Goal: Information Seeking & Learning: Learn about a topic

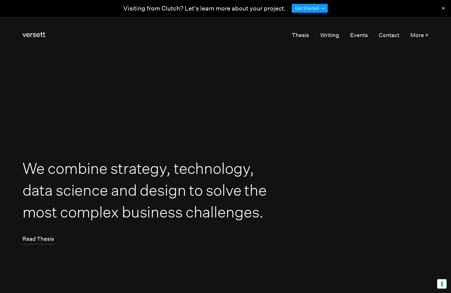
click at [445, 8] on button "×" at bounding box center [443, 8] width 15 height 16
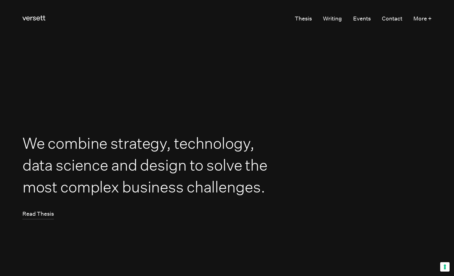
click at [442, 265] on button "Your consent preferences for tracking technologies" at bounding box center [444, 266] width 9 height 9
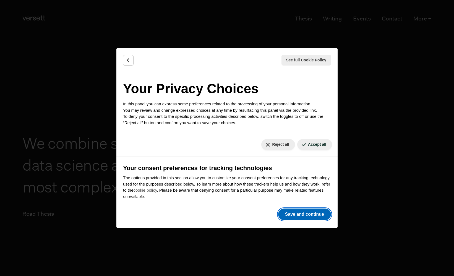
click at [307, 216] on button "Save and continue" at bounding box center [304, 215] width 53 height 12
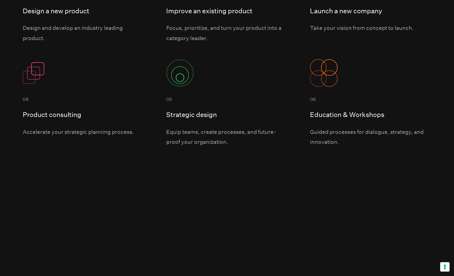
scroll to position [600, 0]
click at [74, 135] on div "Accelerate your strategic planning process." at bounding box center [83, 131] width 121 height 10
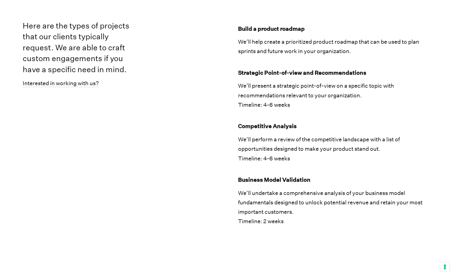
scroll to position [789, 0]
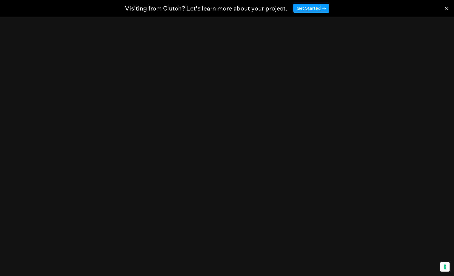
scroll to position [600, 0]
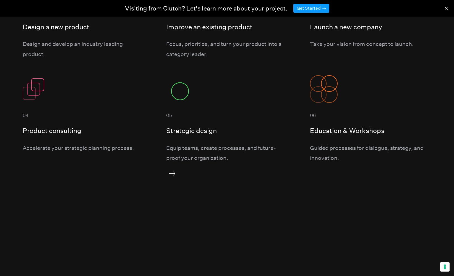
click at [226, 154] on div "Equip teams, create processes, and future-proof your organization." at bounding box center [226, 153] width 121 height 20
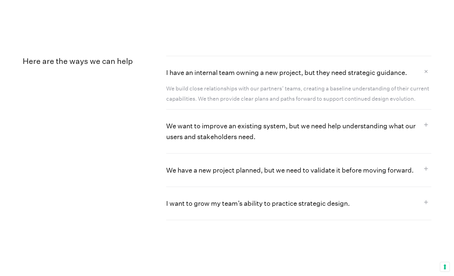
scroll to position [523, 0]
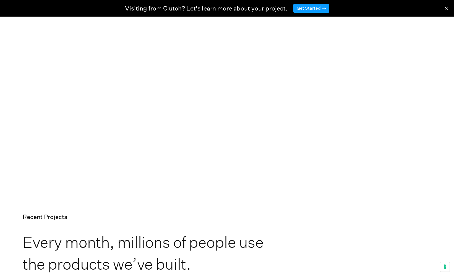
scroll to position [591, 0]
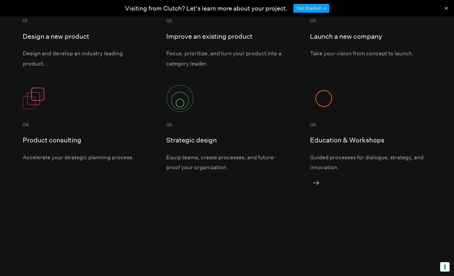
click at [344, 139] on h5 "Education & Workshops" at bounding box center [370, 139] width 121 height 11
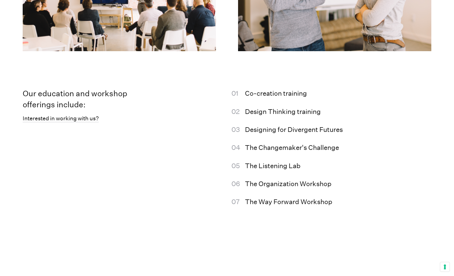
scroll to position [1081, 0]
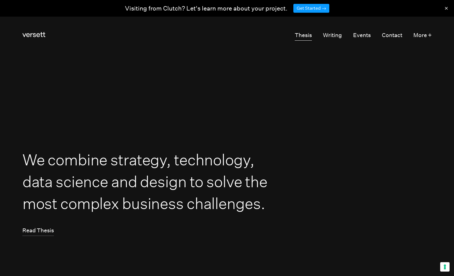
click at [300, 37] on link "Thesis" at bounding box center [303, 35] width 17 height 11
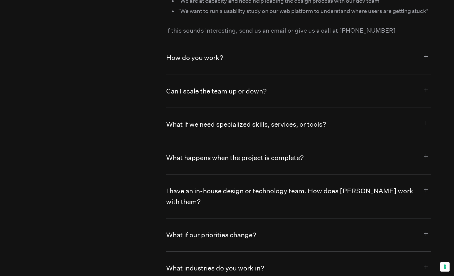
scroll to position [3029, 0]
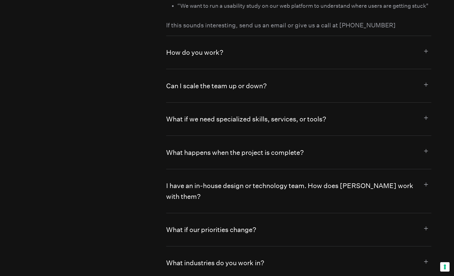
click at [186, 53] on button "How do you work?" at bounding box center [298, 52] width 265 height 33
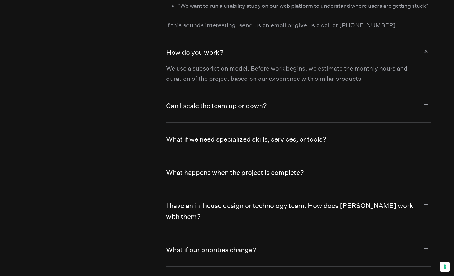
click at [196, 107] on button "Can I scale the team up or down?" at bounding box center [298, 105] width 265 height 33
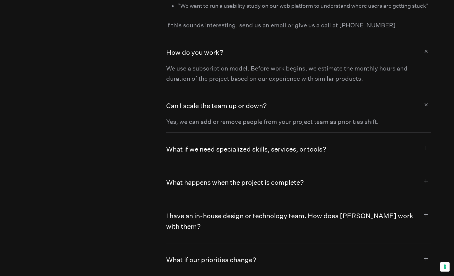
click at [200, 152] on button "What if we need specialized skills, services, or tools?" at bounding box center [298, 149] width 265 height 33
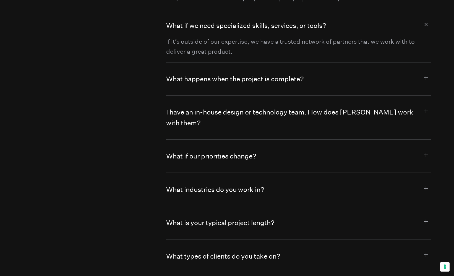
scroll to position [3161, 0]
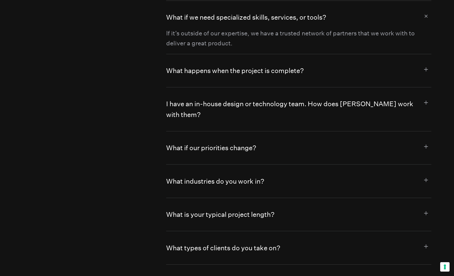
click at [193, 72] on button "What happens when the project is complete?" at bounding box center [298, 70] width 265 height 33
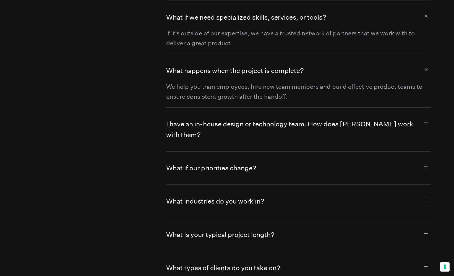
click at [201, 125] on button "I have an in-house design or technology team. How does [PERSON_NAME] work with …" at bounding box center [298, 130] width 265 height 44
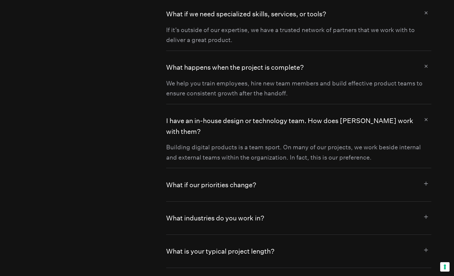
scroll to position [3225, 0]
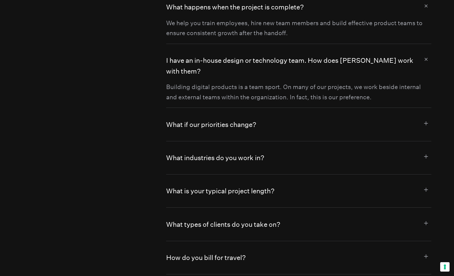
click at [213, 117] on button "What if our priorities change?" at bounding box center [298, 124] width 265 height 33
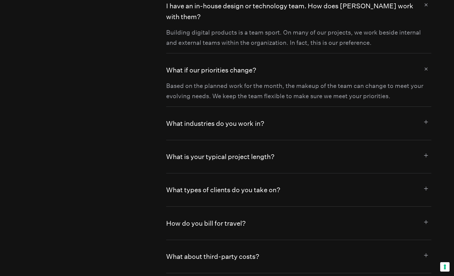
scroll to position [3289, 0]
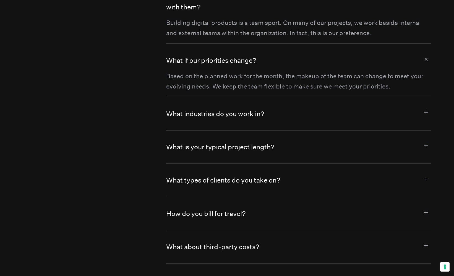
click at [207, 106] on button "What industries do you work in?" at bounding box center [298, 113] width 265 height 33
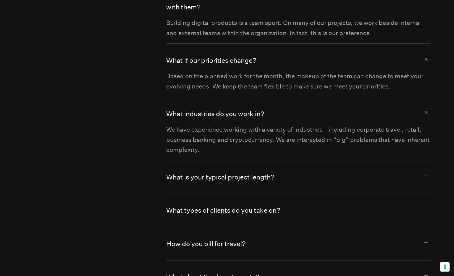
click at [202, 162] on button "What is your typical project length?" at bounding box center [298, 176] width 265 height 33
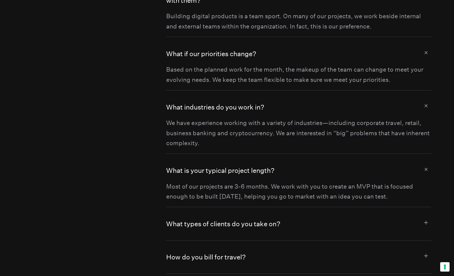
scroll to position [3440, 0]
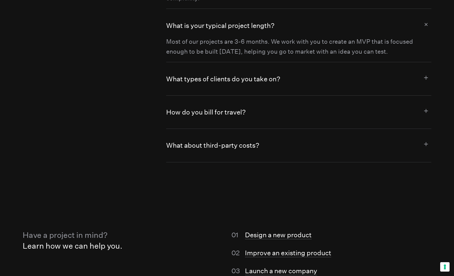
click at [211, 70] on button "What types of clients do you take on?" at bounding box center [298, 78] width 265 height 33
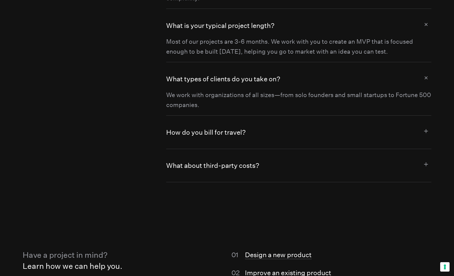
click at [199, 121] on button "How do you bill for travel?" at bounding box center [298, 132] width 265 height 33
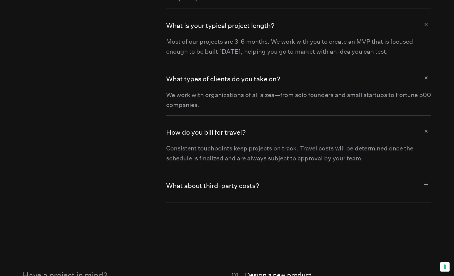
click at [198, 177] on button "What about third-party costs?" at bounding box center [298, 185] width 265 height 33
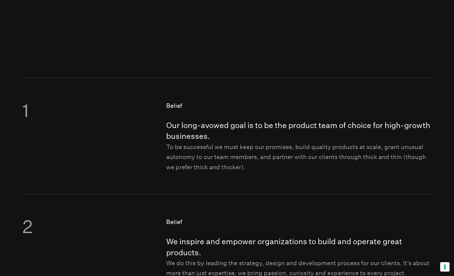
scroll to position [204, 0]
